Goal: Find specific page/section: Find specific page/section

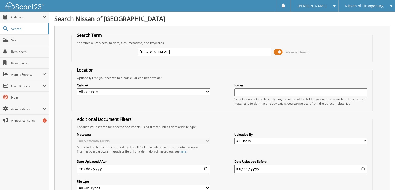
type input "[PERSON_NAME]"
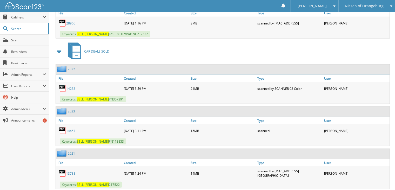
scroll to position [1228, 0]
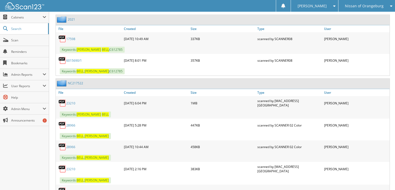
scroll to position [248, 0]
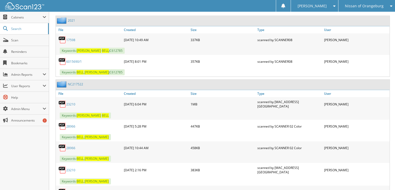
click at [72, 102] on link "23210" at bounding box center [70, 104] width 9 height 4
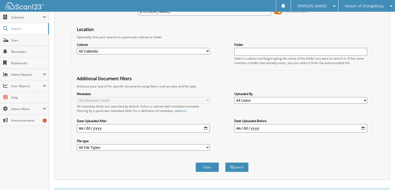
scroll to position [12, 0]
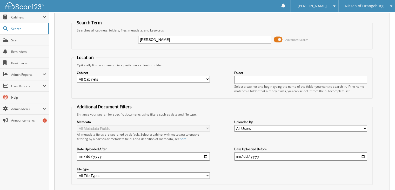
drag, startPoint x: 159, startPoint y: 40, endPoint x: 90, endPoint y: 47, distance: 69.2
click at [90, 47] on fieldset "Search Term Searches all cabinets, folders, files, metadata, and keywords [PERS…" at bounding box center [222, 35] width 302 height 30
type input "14233"
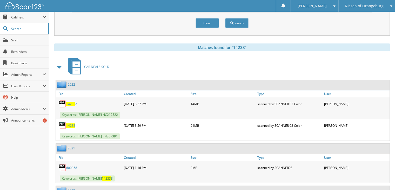
scroll to position [197, 0]
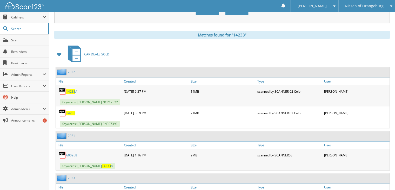
click at [71, 111] on span "14233" at bounding box center [70, 113] width 9 height 4
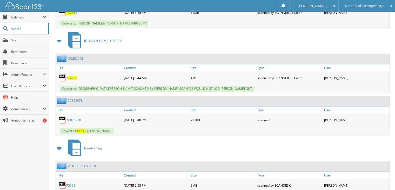
scroll to position [381, 0]
click at [58, 36] on span at bounding box center [59, 40] width 7 height 9
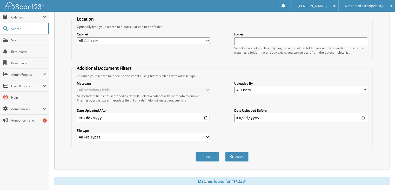
scroll to position [0, 0]
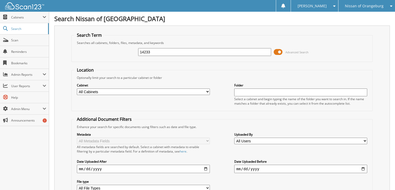
drag, startPoint x: 155, startPoint y: 51, endPoint x: 116, endPoint y: 54, distance: 39.3
click at [116, 54] on div "14233 Advanced Search" at bounding box center [222, 52] width 296 height 14
type input "bell janice"
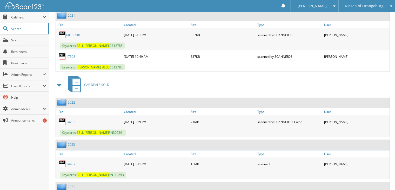
scroll to position [1189, 0]
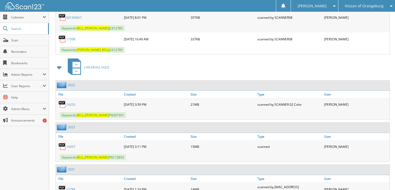
click at [70, 187] on link "13788" at bounding box center [70, 189] width 9 height 4
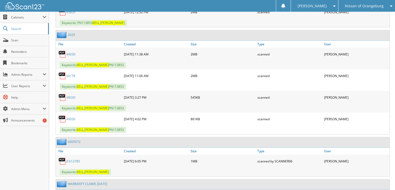
scroll to position [382, 0]
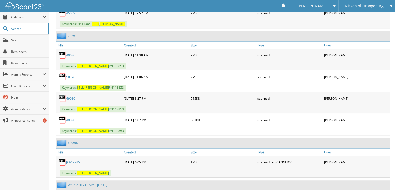
click at [71, 53] on link "49030" at bounding box center [70, 55] width 9 height 4
click at [69, 118] on link "49030" at bounding box center [70, 120] width 9 height 4
click at [72, 96] on link "49030" at bounding box center [70, 98] width 9 height 4
click at [21, 19] on span "Cabinets" at bounding box center [26, 17] width 31 height 4
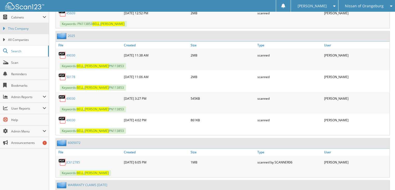
click at [21, 30] on span "This Company" at bounding box center [27, 28] width 38 height 5
